Goal: Find specific page/section: Find specific page/section

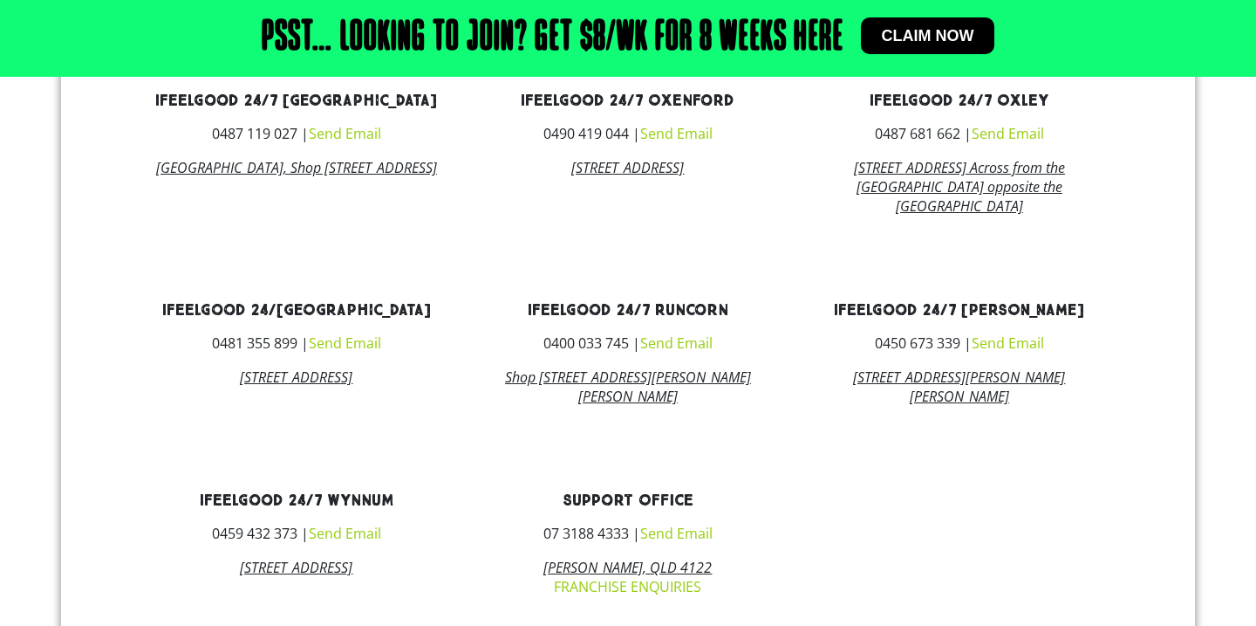
scroll to position [1098, 0]
click at [823, 304] on h3 "ifeelgood 24/7 [PERSON_NAME]" at bounding box center [959, 312] width 305 height 16
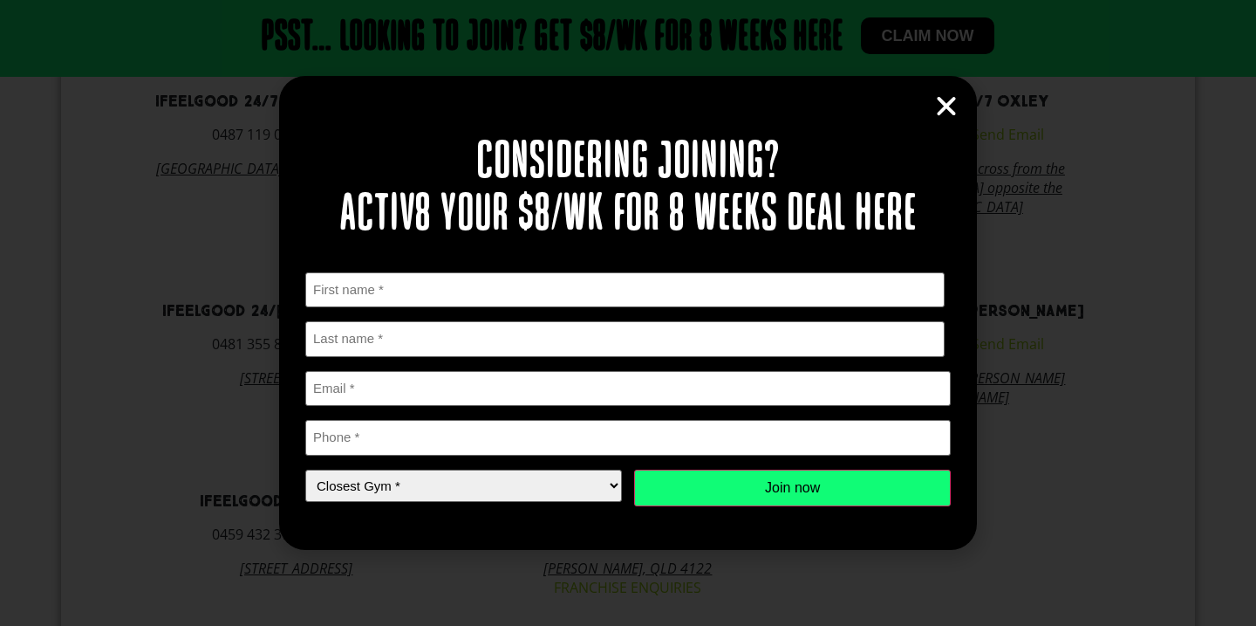
click at [945, 111] on icon "Close" at bounding box center [946, 106] width 26 height 26
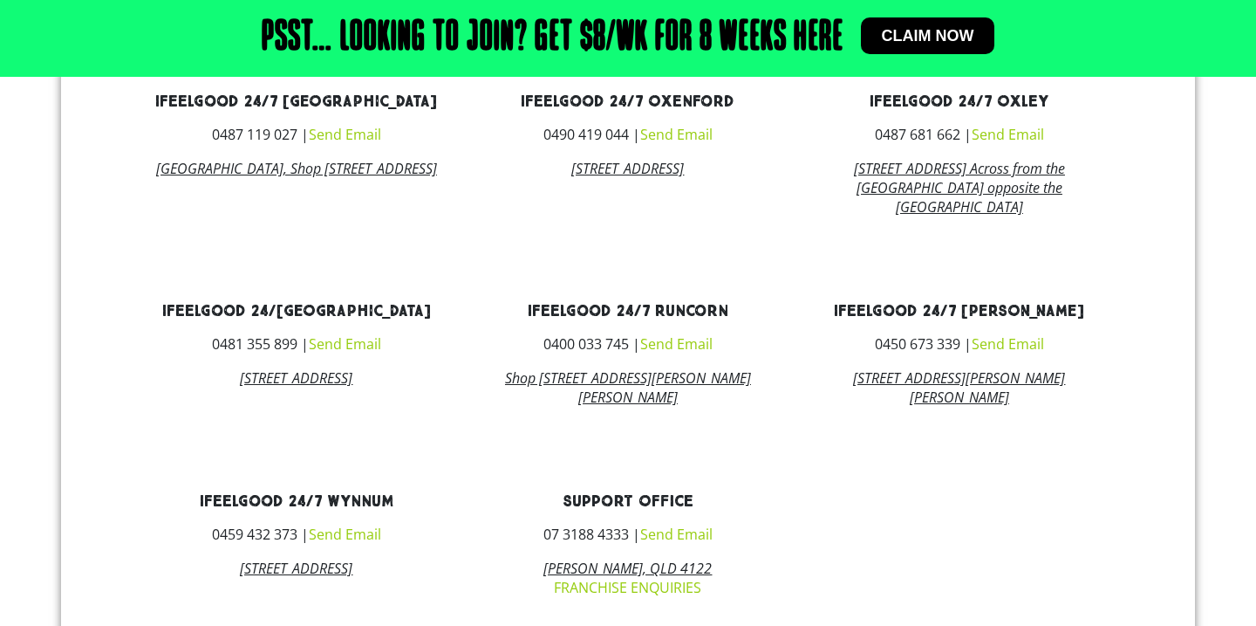
click at [1025, 334] on link "Send Email" at bounding box center [1008, 343] width 72 height 19
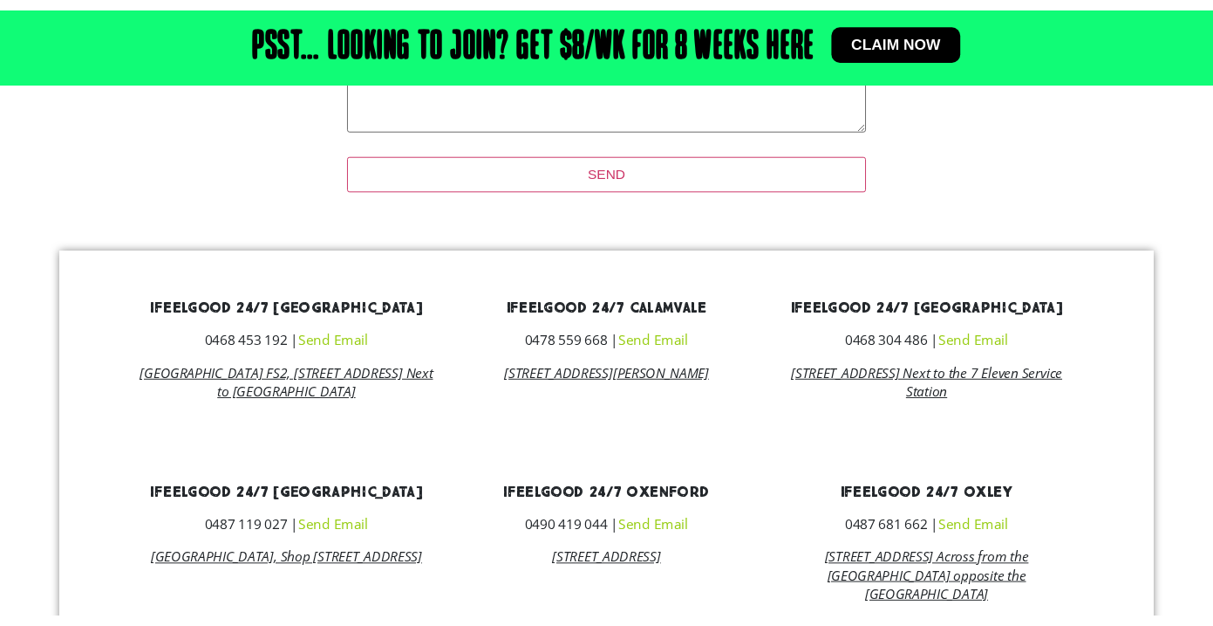
scroll to position [878, 0]
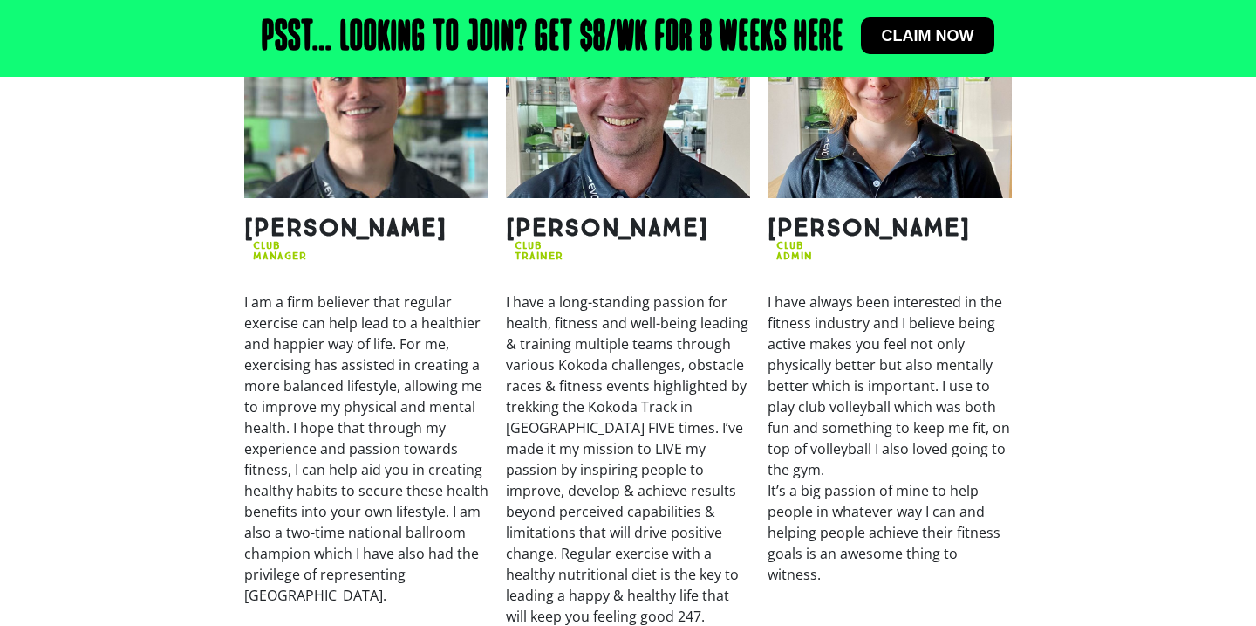
scroll to position [1913, 0]
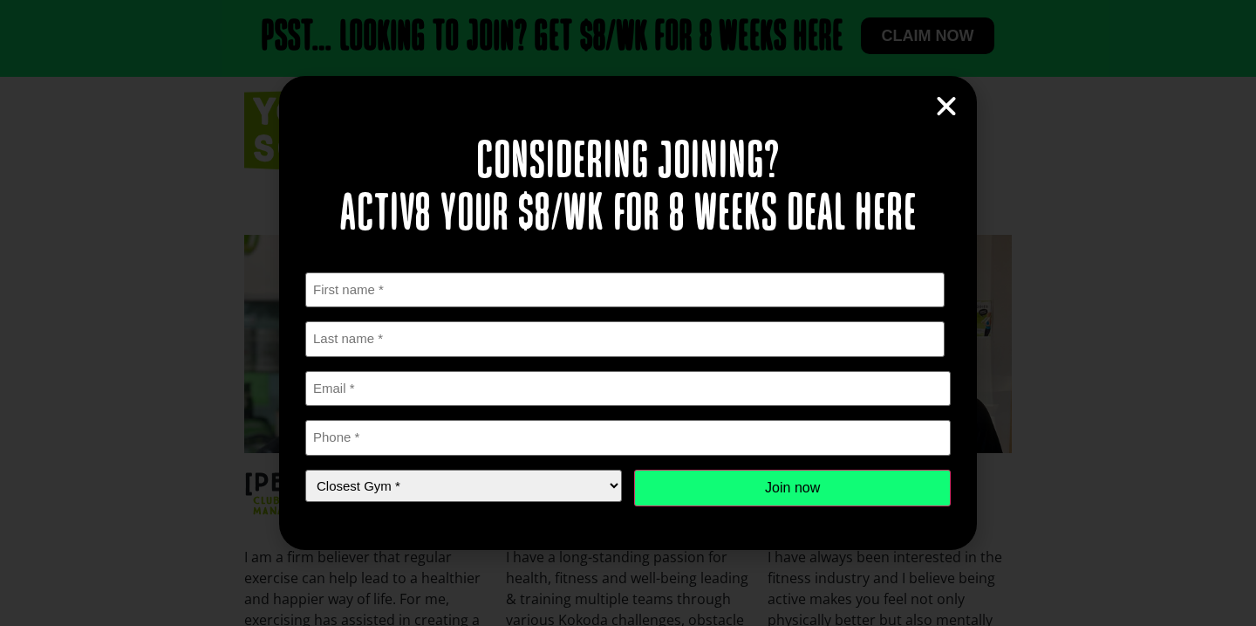
click at [937, 86] on div "Considering joining? Activ8 your $8/wk for 8 weeks deal here " * " indicates re…" at bounding box center [628, 312] width 698 height 473
click at [938, 96] on icon "Close" at bounding box center [946, 106] width 26 height 26
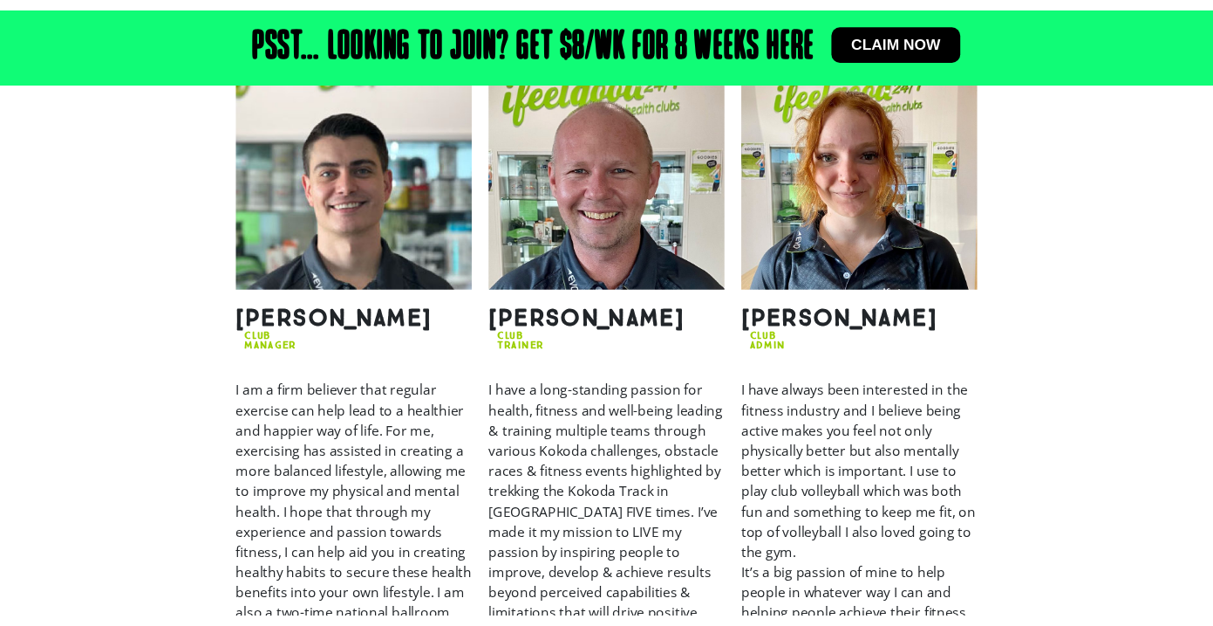
scroll to position [2078, 0]
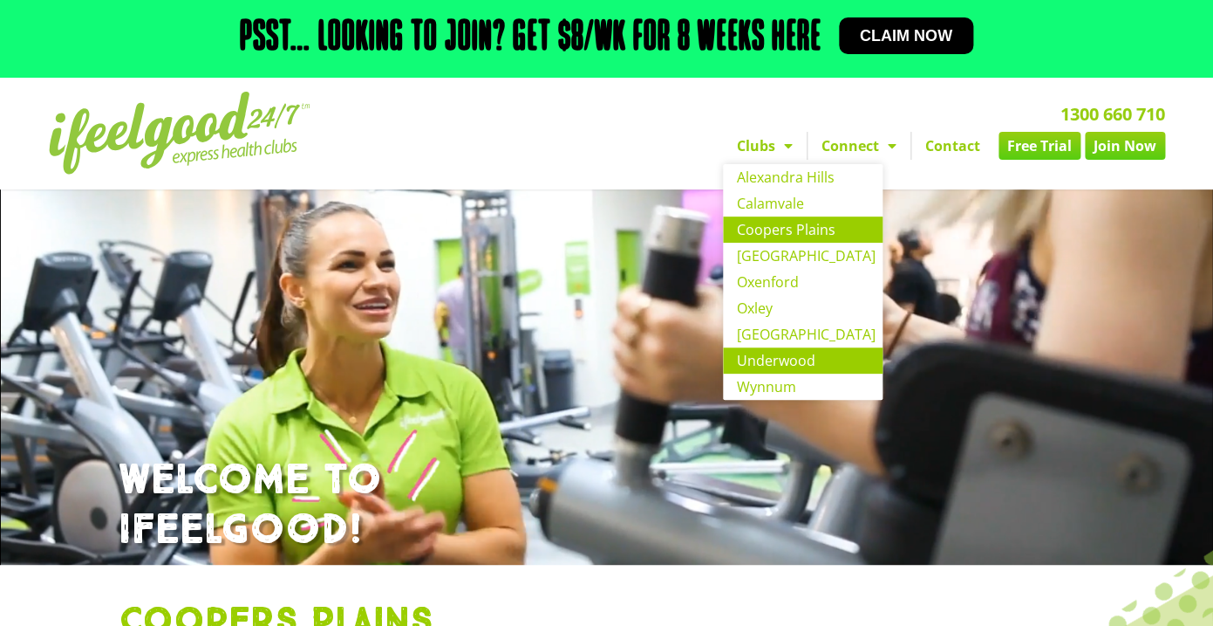
click at [776, 347] on link "Underwood" at bounding box center [803, 360] width 160 height 26
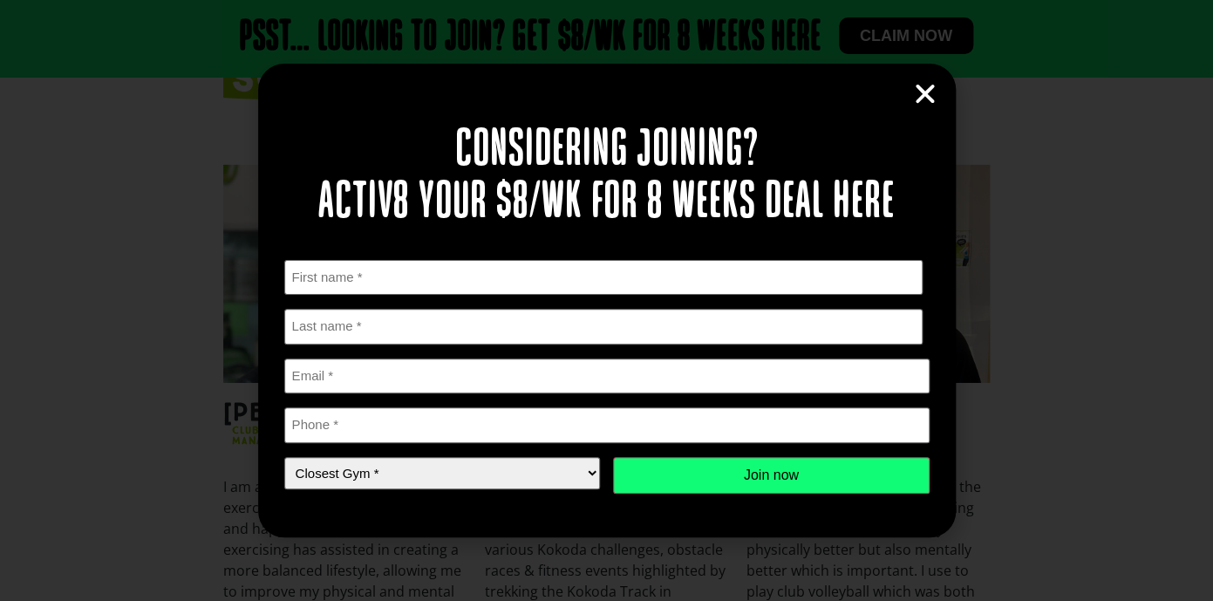
scroll to position [1982, 0]
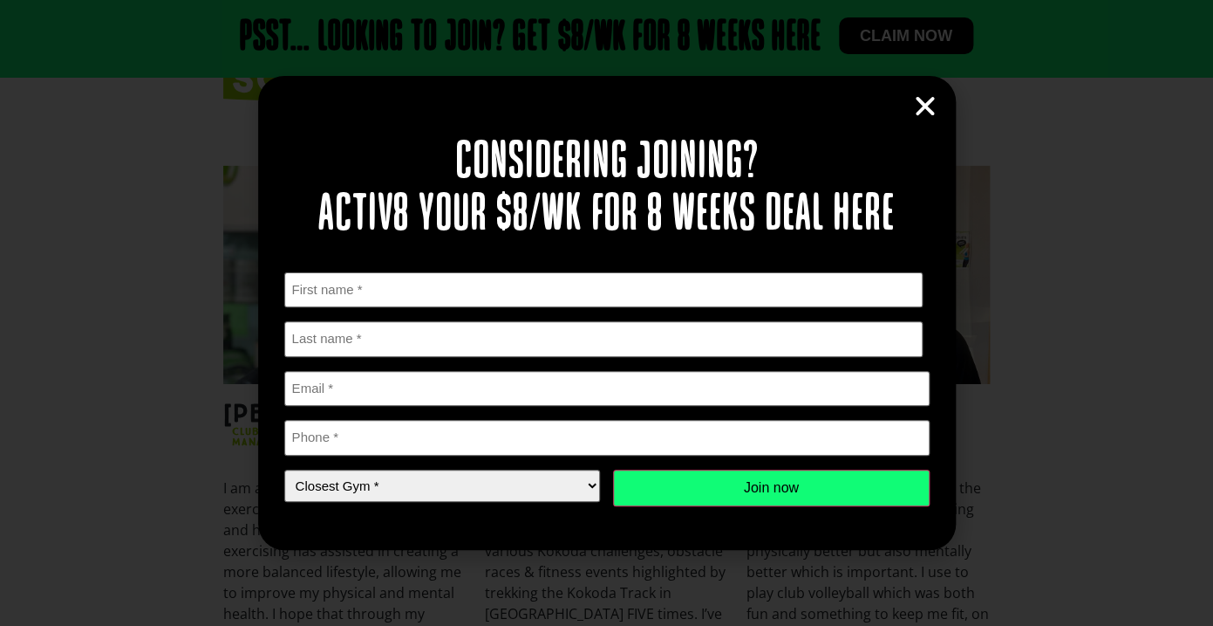
click at [931, 98] on icon "Close" at bounding box center [926, 106] width 26 height 26
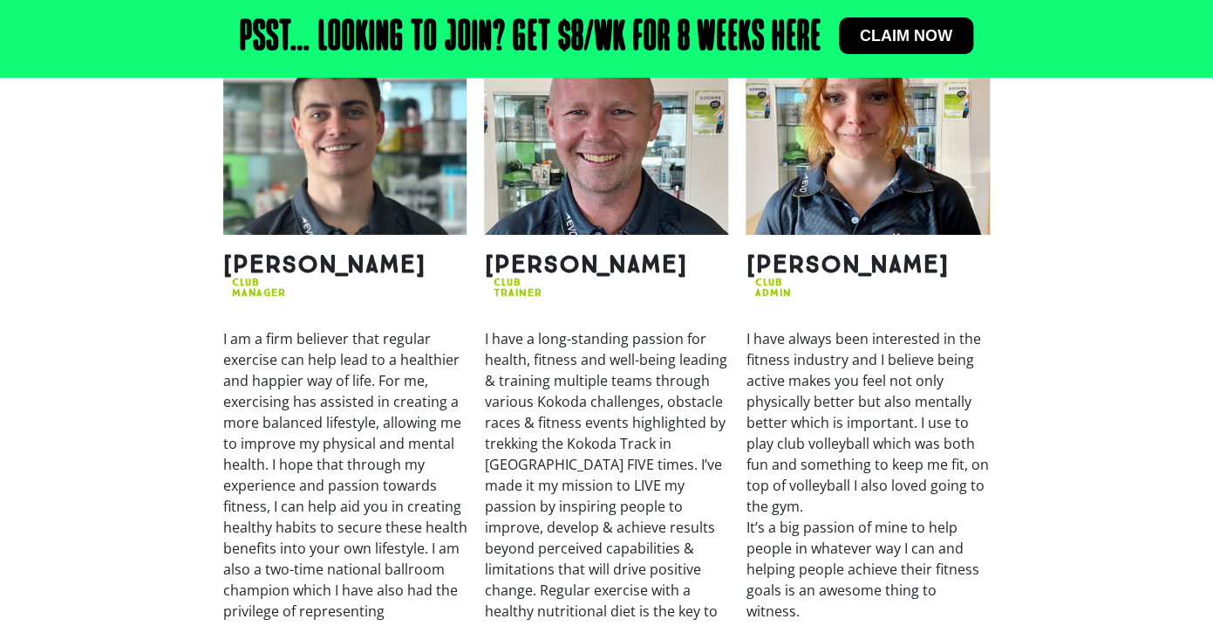
scroll to position [2058, 0]
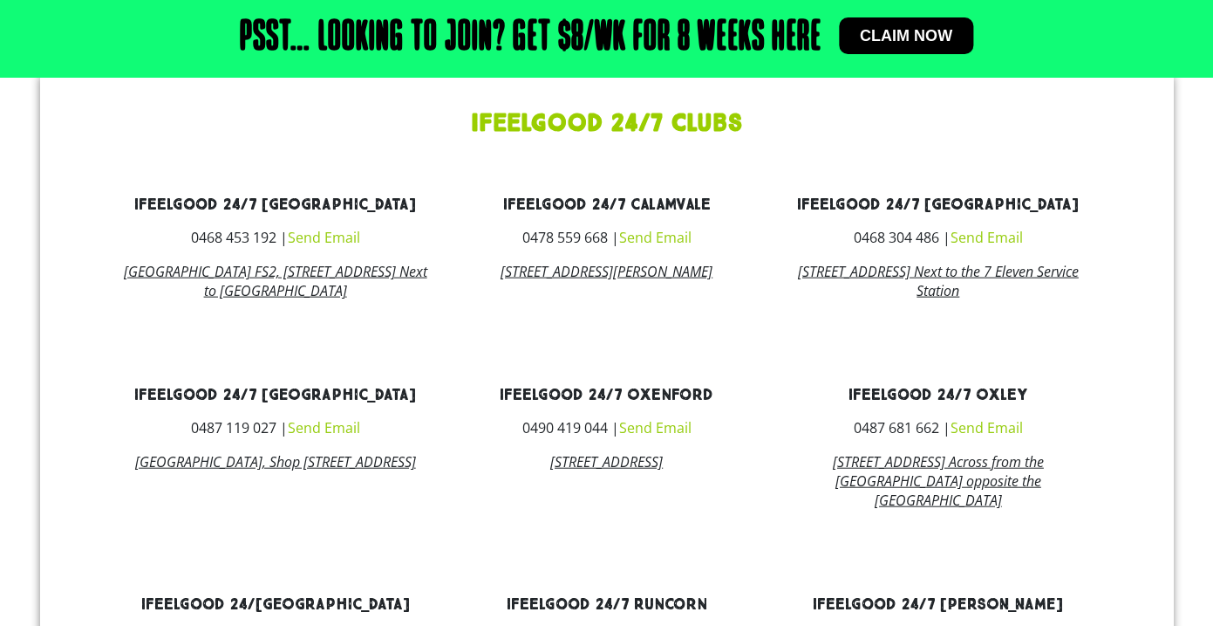
scroll to position [1412, 0]
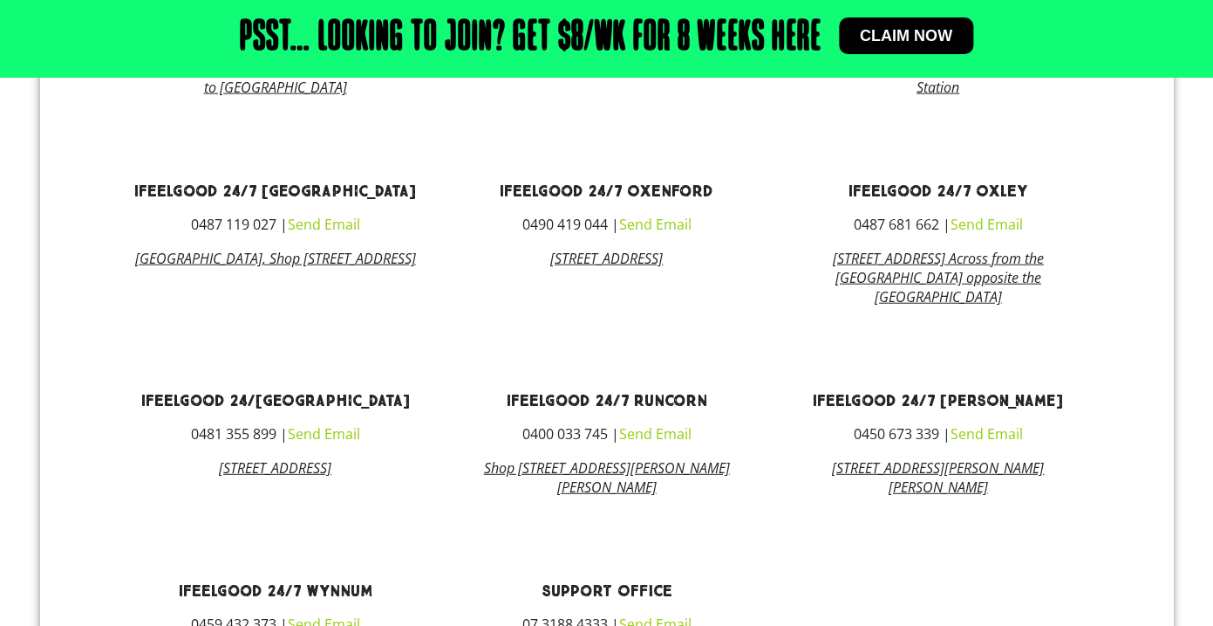
click at [988, 424] on link "Send Email" at bounding box center [986, 433] width 72 height 19
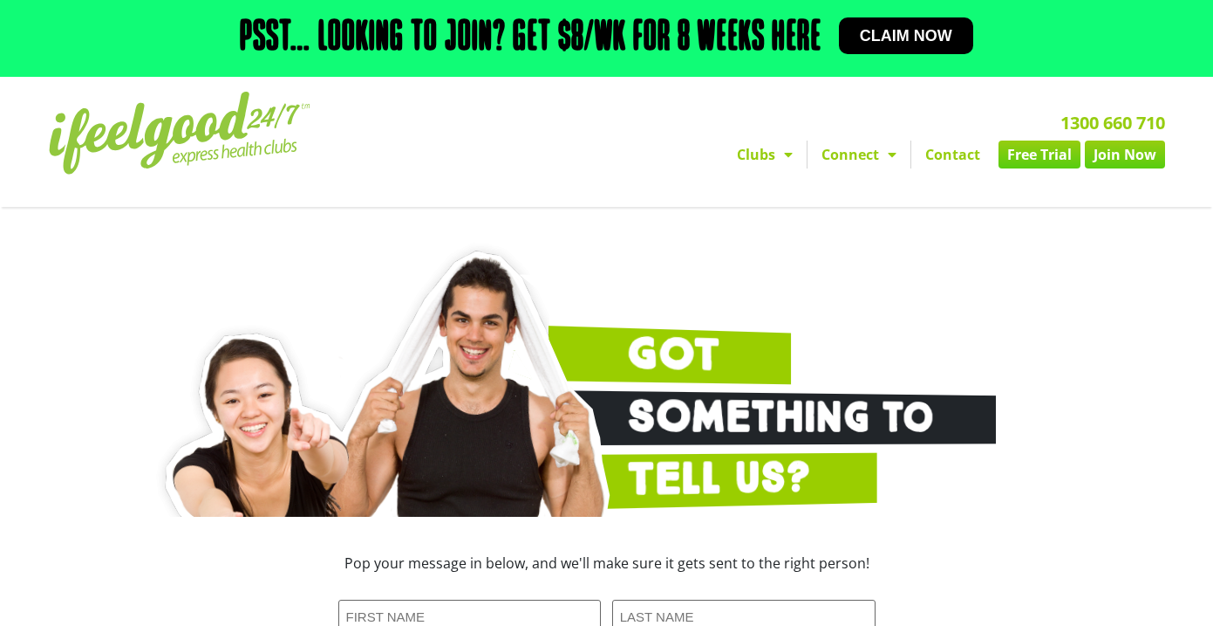
scroll to position [1162, 0]
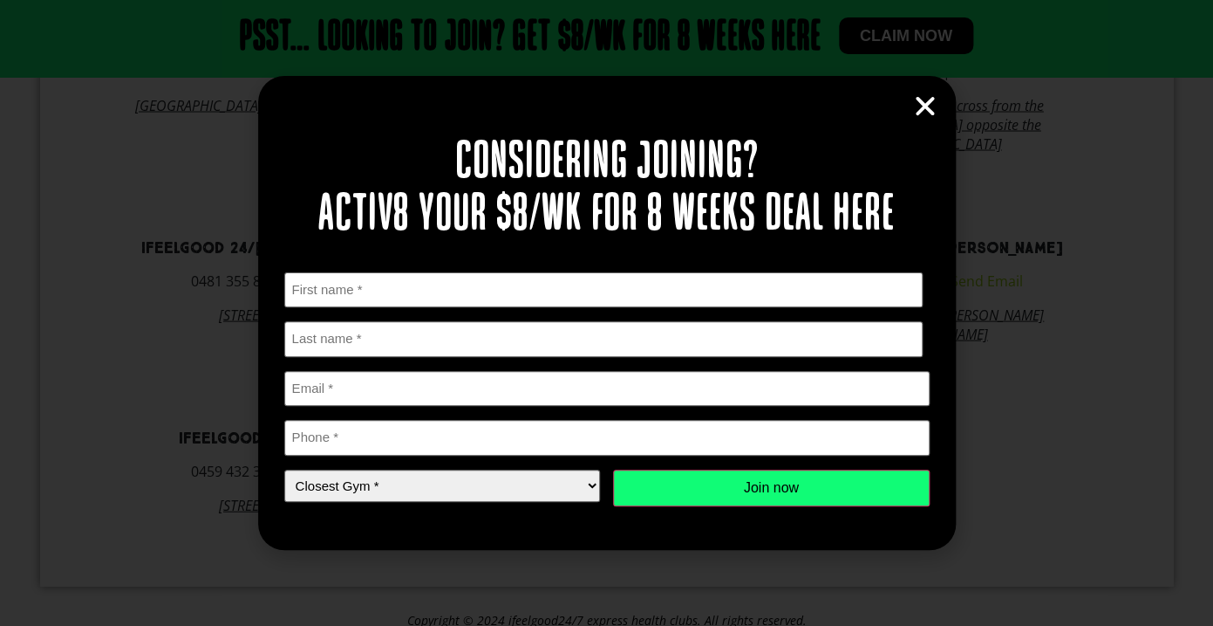
click at [928, 111] on icon "Close" at bounding box center [926, 106] width 26 height 26
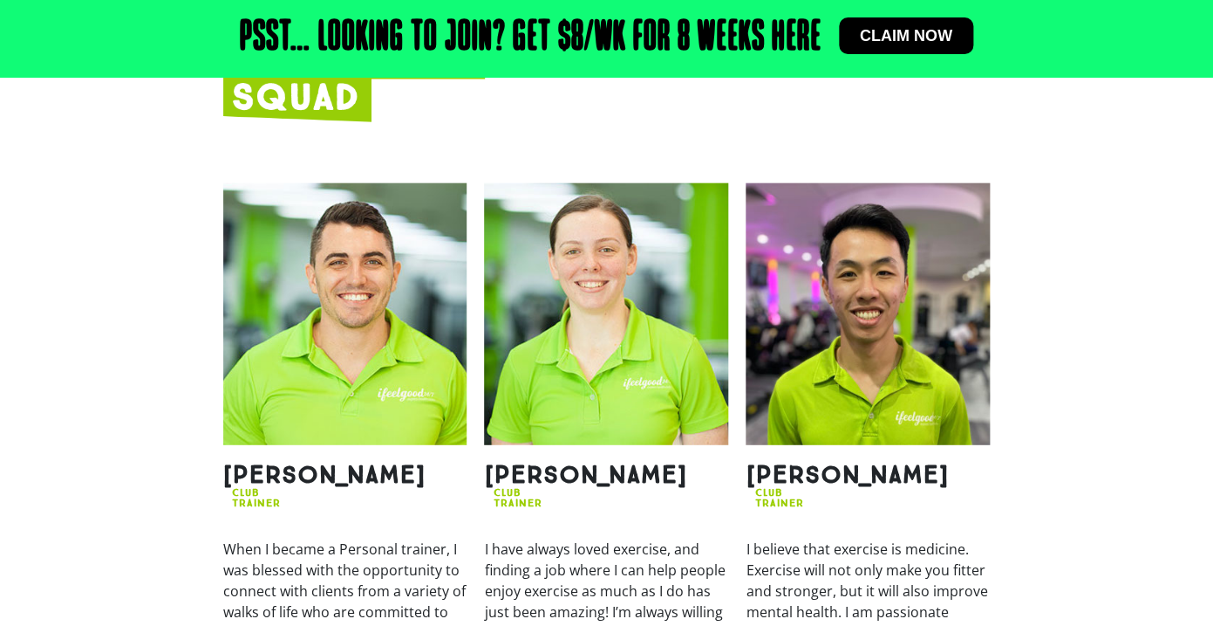
scroll to position [1466, 0]
